Goal: Task Accomplishment & Management: Complete application form

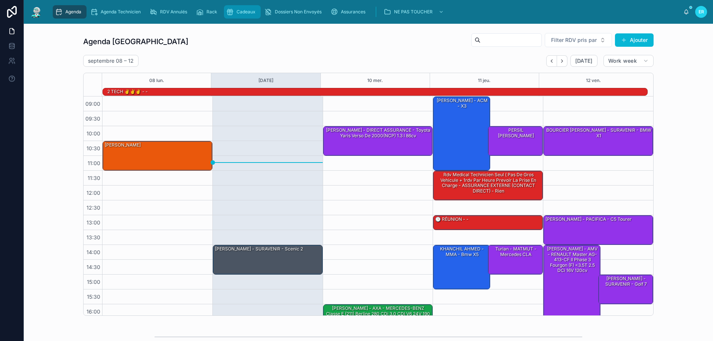
click at [239, 12] on span "Cadeaux" at bounding box center [245, 12] width 19 height 6
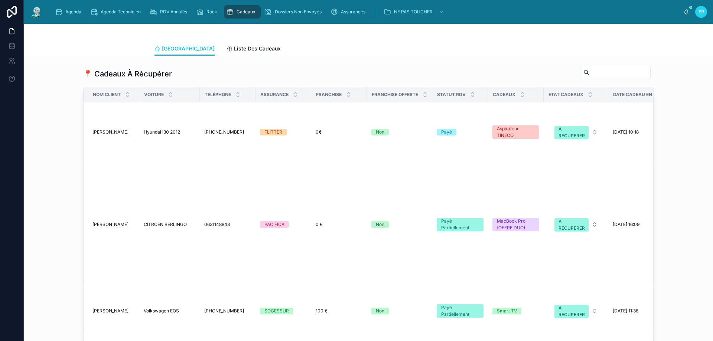
scroll to position [928, 0]
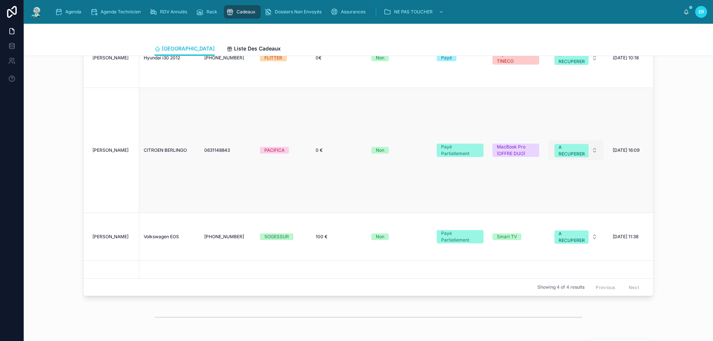
click at [588, 151] on button "A RECUPERER" at bounding box center [575, 150] width 55 height 20
click at [551, 227] on div "OFFERT" at bounding box center [544, 227] width 17 height 7
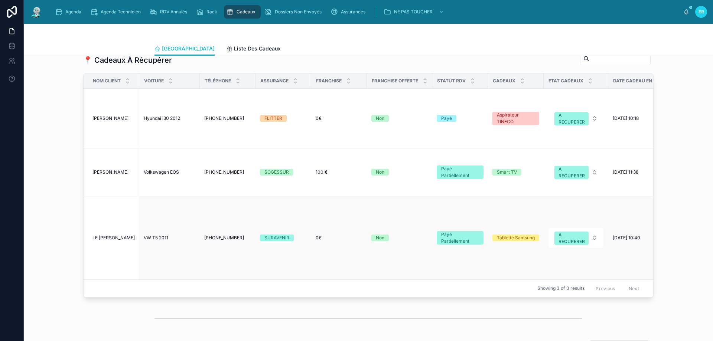
scroll to position [854, 0]
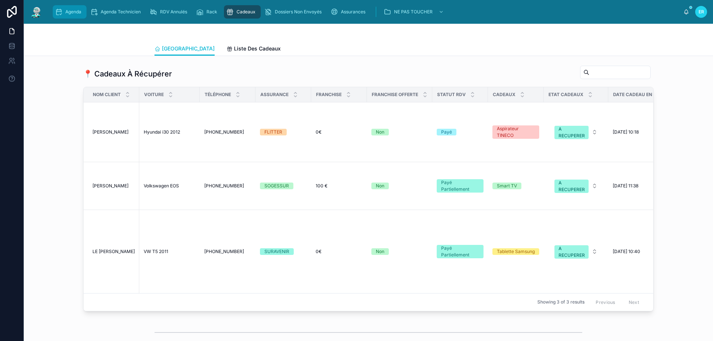
click at [71, 14] on span "Agenda" at bounding box center [73, 12] width 16 height 6
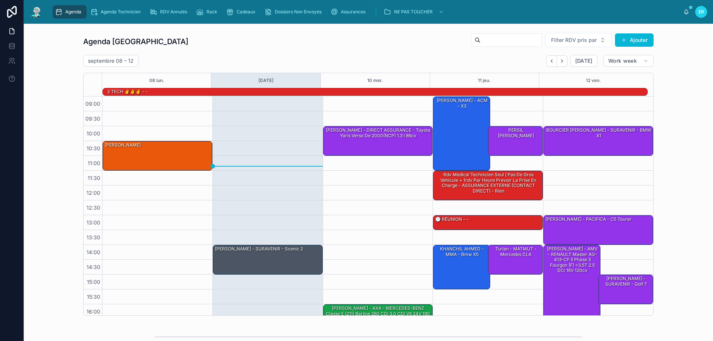
scroll to position [49, 0]
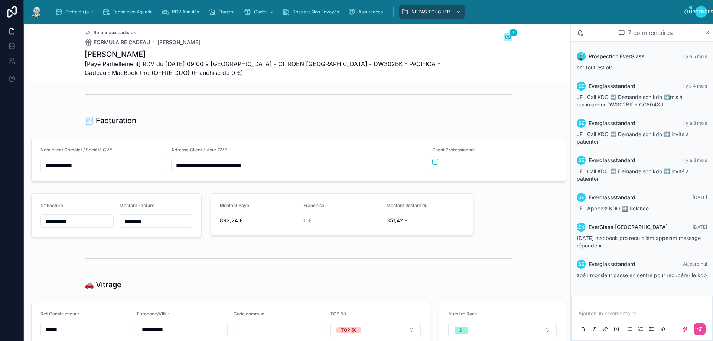
scroll to position [1039, 0]
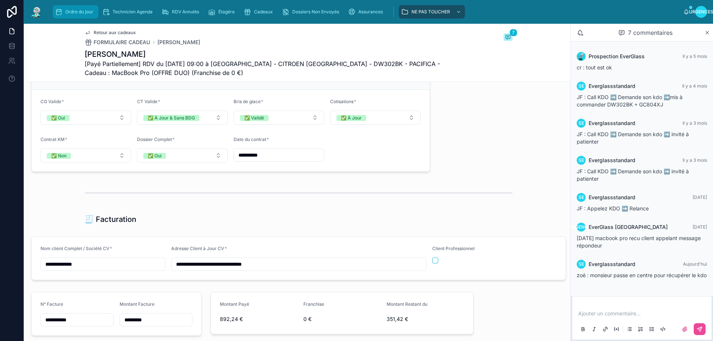
click at [75, 14] on font "Ordre du jour" at bounding box center [79, 12] width 28 height 6
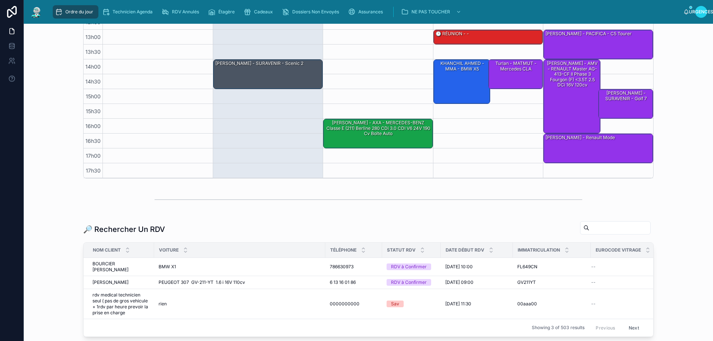
scroll to position [148, 0]
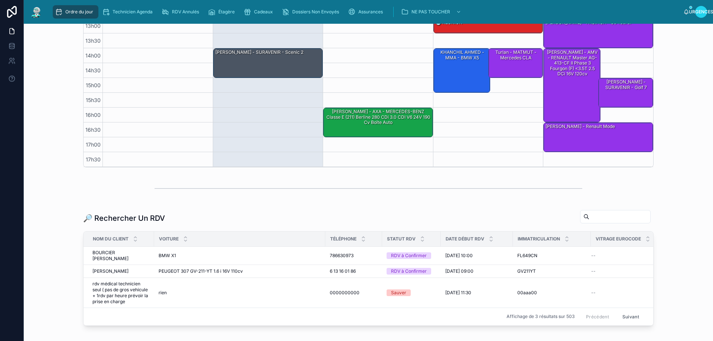
click at [589, 218] on input "text" at bounding box center [619, 217] width 61 height 10
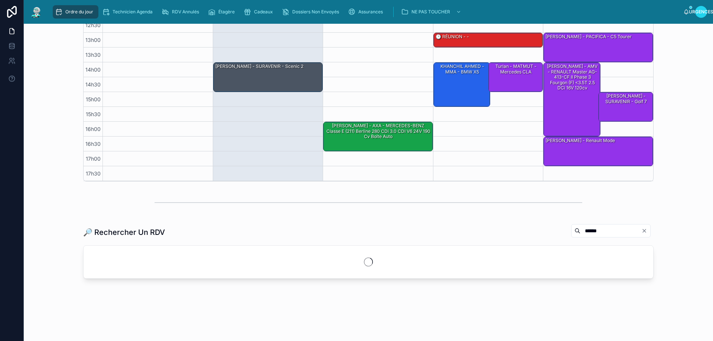
scroll to position [148, 0]
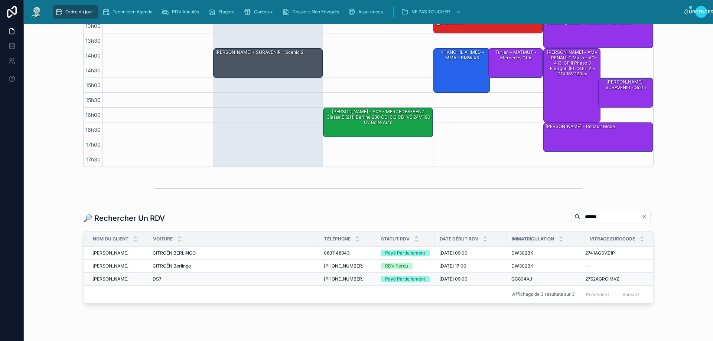
type input "******"
click at [104, 254] on font "[PERSON_NAME]" at bounding box center [110, 253] width 36 height 6
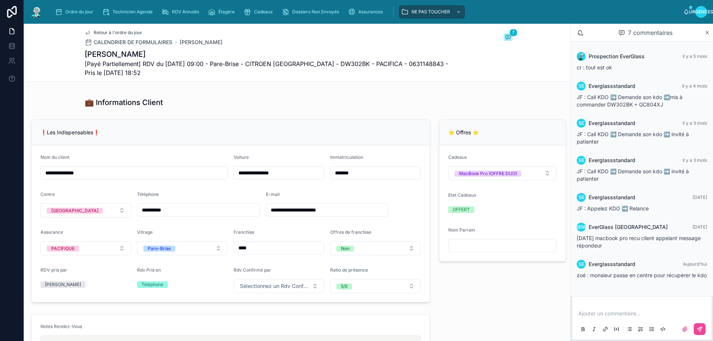
scroll to position [260, 0]
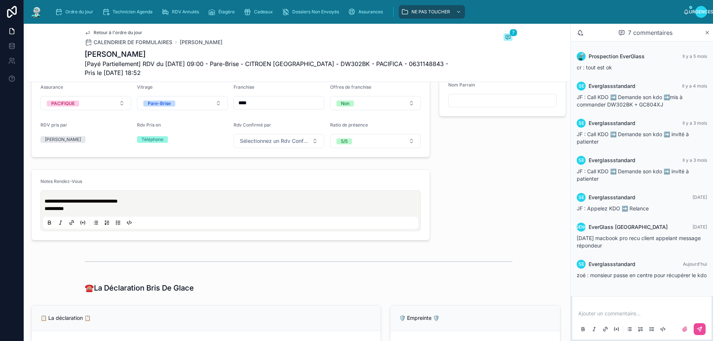
click at [44, 206] on div "**********" at bounding box center [230, 211] width 375 height 36
click at [46, 204] on span "**********" at bounding box center [81, 201] width 73 height 5
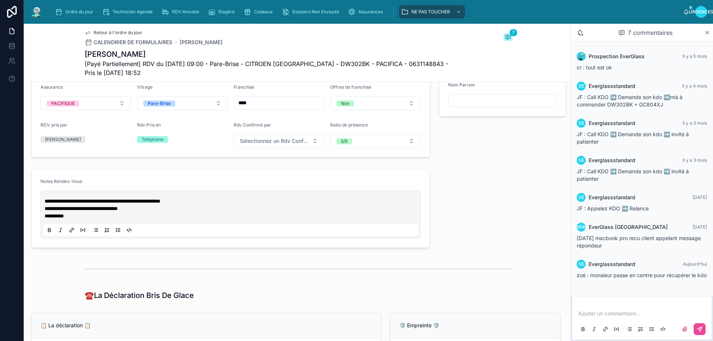
click at [621, 313] on p at bounding box center [643, 313] width 130 height 7
click at [614, 300] on div "Ajouter un commentaire..." at bounding box center [642, 318] width 142 height 45
click at [604, 304] on div "Ajouter un commentaire..." at bounding box center [641, 321] width 139 height 37
click at [591, 317] on p at bounding box center [643, 313] width 130 height 7
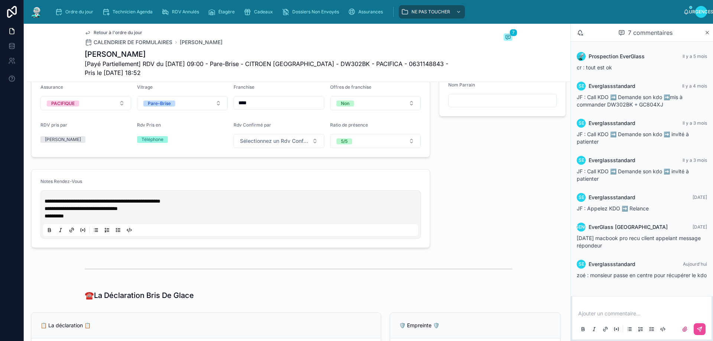
click at [591, 317] on p at bounding box center [643, 313] width 130 height 7
click at [697, 329] on icon at bounding box center [699, 329] width 6 height 6
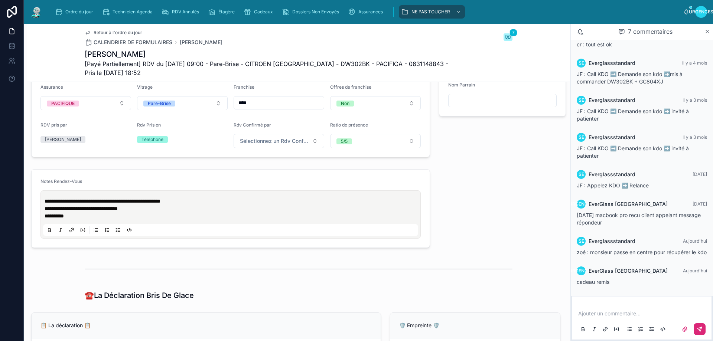
scroll to position [29, 0]
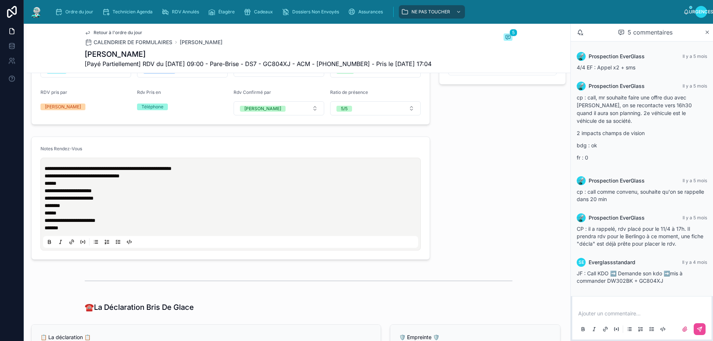
scroll to position [297, 0]
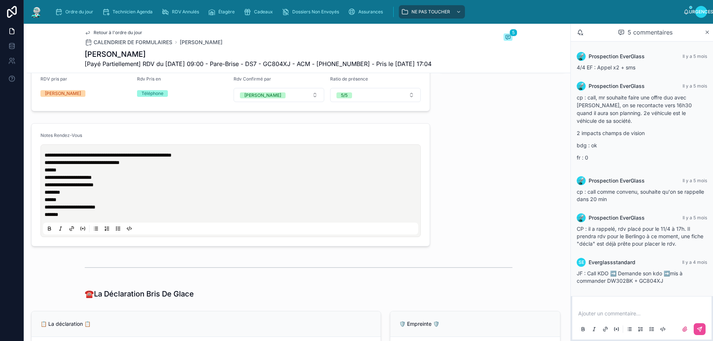
click at [46, 158] on span "**********" at bounding box center [108, 155] width 127 height 5
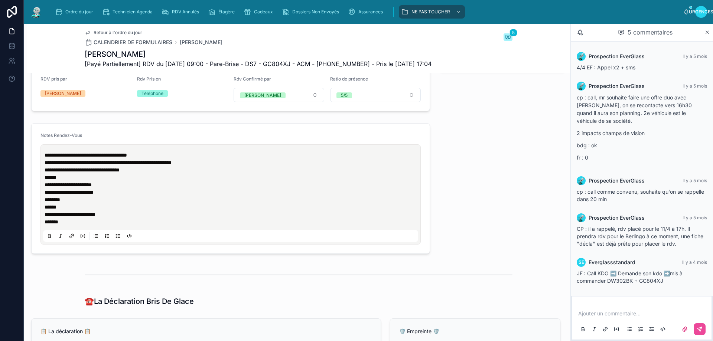
click at [103, 158] on span "**********" at bounding box center [86, 155] width 82 height 5
drag, startPoint x: 181, startPoint y: 159, endPoint x: 22, endPoint y: 161, distance: 159.3
click at [22, 161] on div "**********" at bounding box center [356, 170] width 713 height 341
click at [126, 130] on form "**********" at bounding box center [231, 189] width 398 height 130
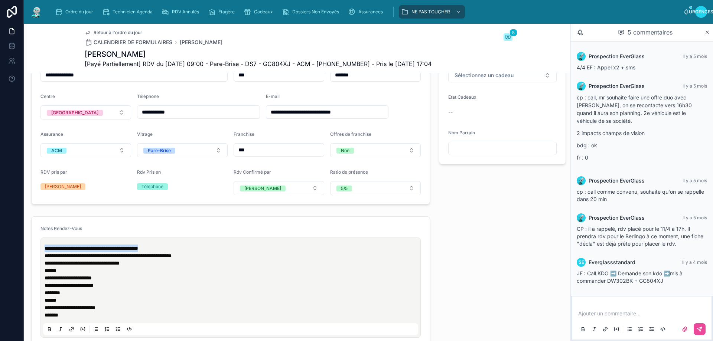
scroll to position [186, 0]
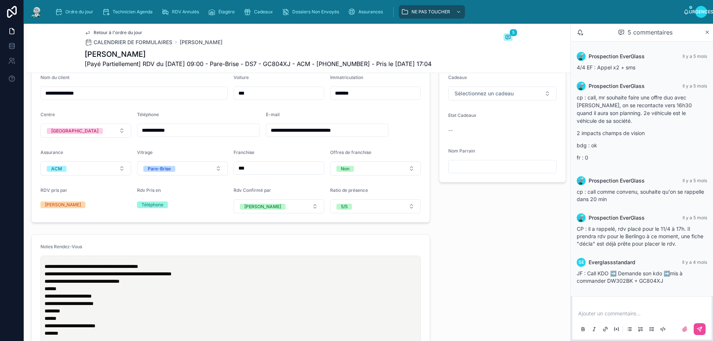
click at [467, 226] on div "⭐ Offres ⭐ Cadeaux Sélectionnez un cadeau Etat Cadeaux -- Nom Parrain" at bounding box center [502, 131] width 136 height 189
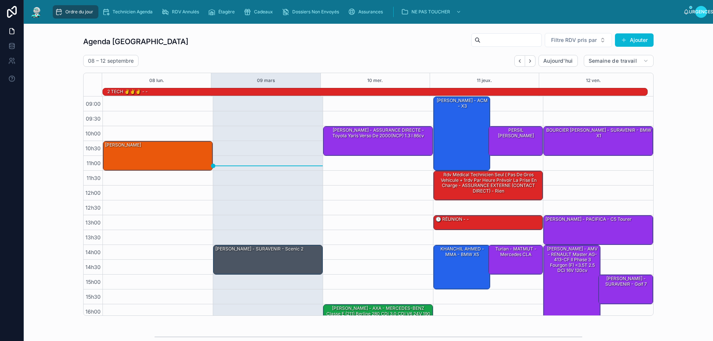
click at [69, 47] on div "Agenda Rennes Filtre RDV pris par Ajouter 08 – 12 septembre Aujourd'hui Semaine…" at bounding box center [368, 174] width 677 height 289
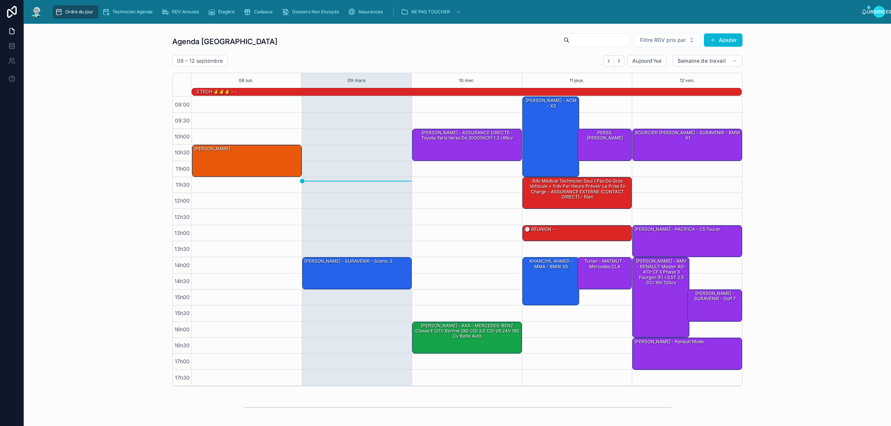
click at [712, 182] on div "Agenda Rennes Filtre RDV pris par Ajouter 08 – 12 septembre Aujourd'hui Semaine…" at bounding box center [457, 210] width 855 height 360
click at [325, 275] on div "[PERSON_NAME] - SURAVENIR - Scenic 2" at bounding box center [358, 273] width 108 height 31
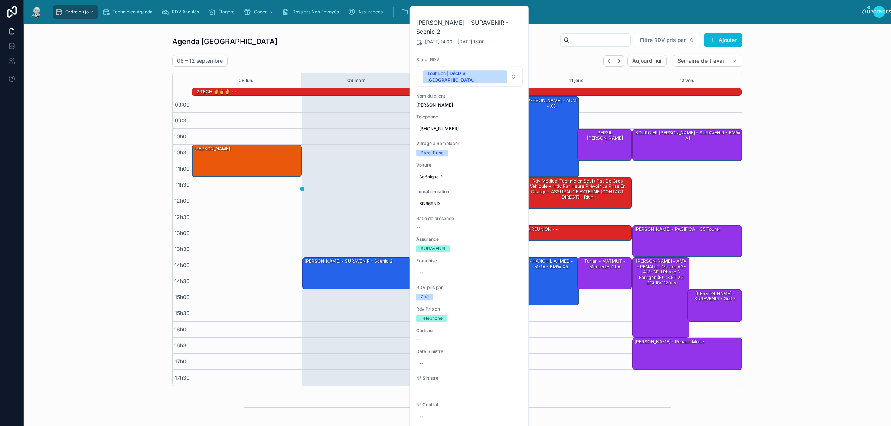
click at [345, 60] on div "08 – 12 septembre Aujourd'hui Semaine de travail" at bounding box center [457, 61] width 570 height 12
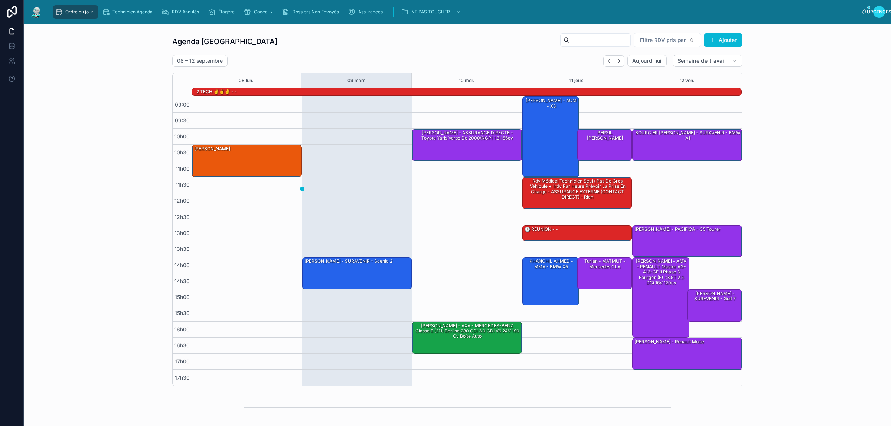
click at [89, 175] on div "Agenda Rennes Filtre RDV pris par Ajouter 08 – 12 septembre Aujourd'hui Semaine…" at bounding box center [457, 210] width 855 height 360
click at [147, 52] on div "Agenda Rennes Filtre RDV pris par Ajouter 08 – 12 septembre Aujourd'hui Semaine…" at bounding box center [457, 210] width 855 height 360
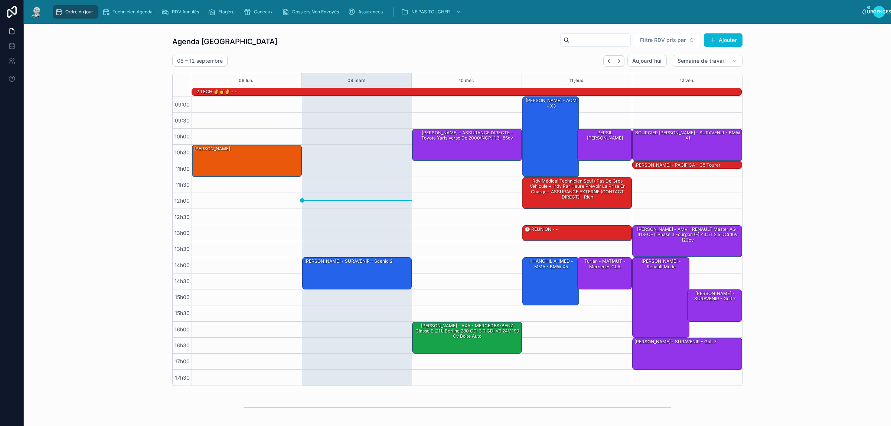
click at [135, 88] on div "Agenda Rennes Filtre RDV pris par Ajouter 08 – 12 septembre Aujourd'hui Semaine…" at bounding box center [457, 210] width 855 height 360
